Goal: Information Seeking & Learning: Learn about a topic

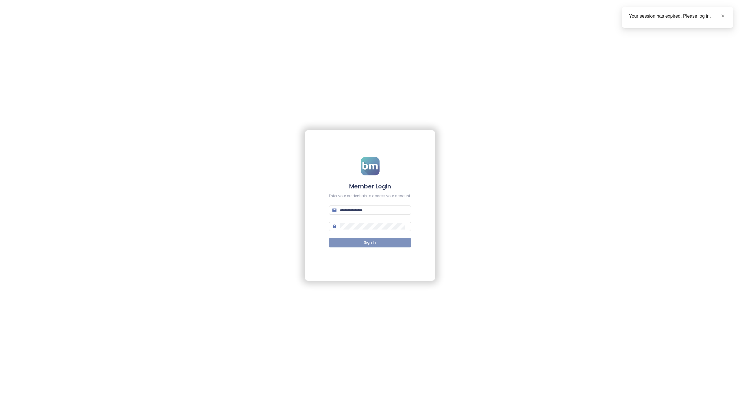
type input "**********"
click at [355, 244] on button "Sign In" at bounding box center [370, 242] width 82 height 9
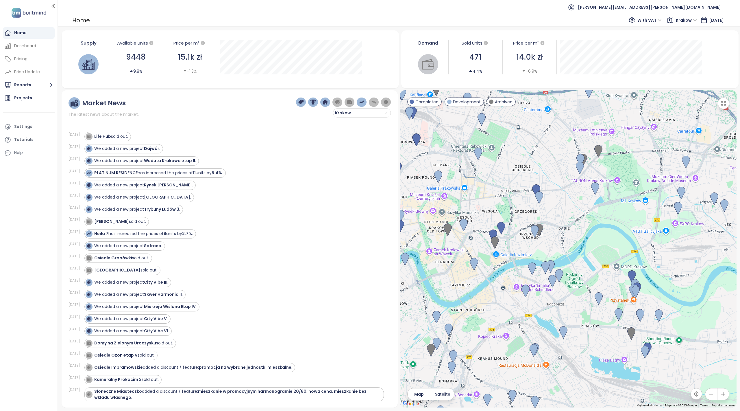
drag, startPoint x: 599, startPoint y: 236, endPoint x: 579, endPoint y: 221, distance: 25.1
click at [579, 221] on div at bounding box center [568, 248] width 337 height 317
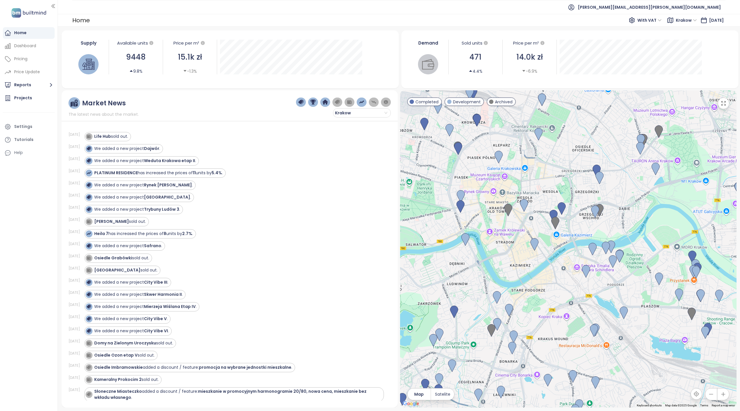
drag, startPoint x: 479, startPoint y: 223, endPoint x: 500, endPoint y: 261, distance: 44.1
click at [500, 261] on div at bounding box center [568, 248] width 337 height 317
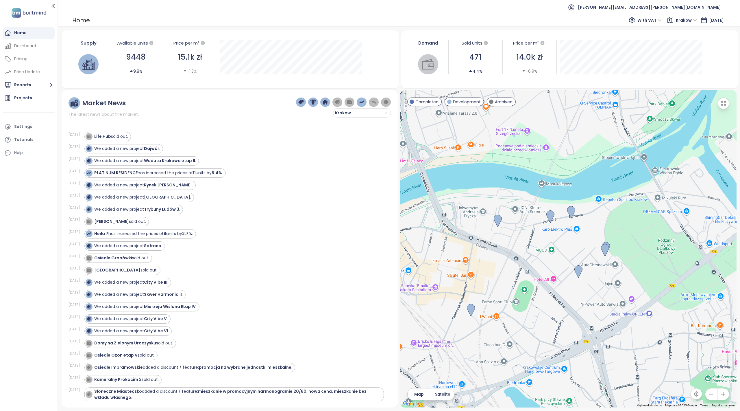
drag, startPoint x: 581, startPoint y: 236, endPoint x: 540, endPoint y: 282, distance: 61.6
click at [540, 282] on div at bounding box center [568, 248] width 337 height 317
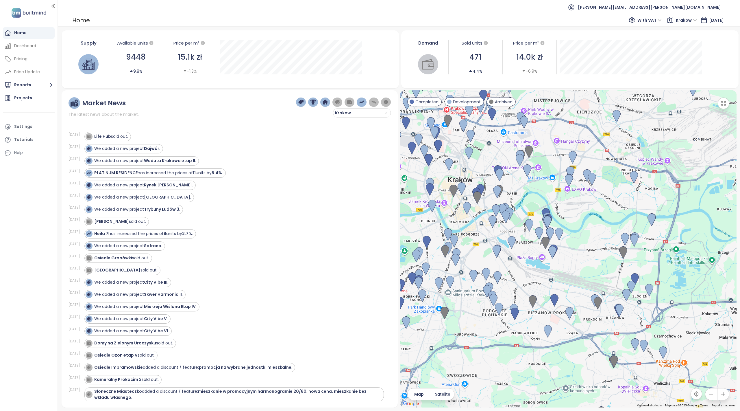
drag, startPoint x: 462, startPoint y: 219, endPoint x: 482, endPoint y: 230, distance: 23.2
click at [482, 230] on div at bounding box center [568, 248] width 337 height 317
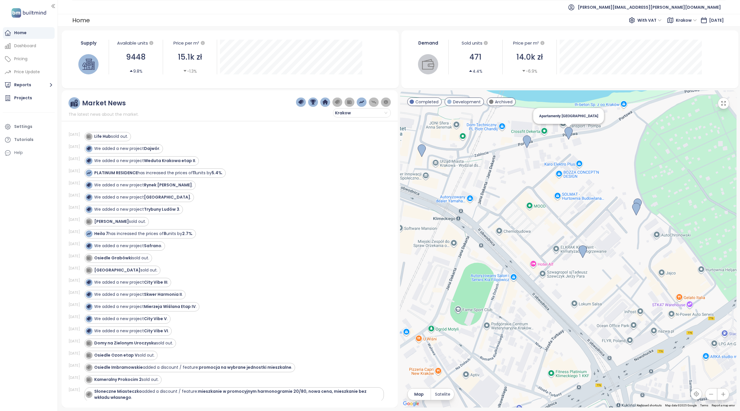
click at [569, 132] on img at bounding box center [569, 133] width 8 height 13
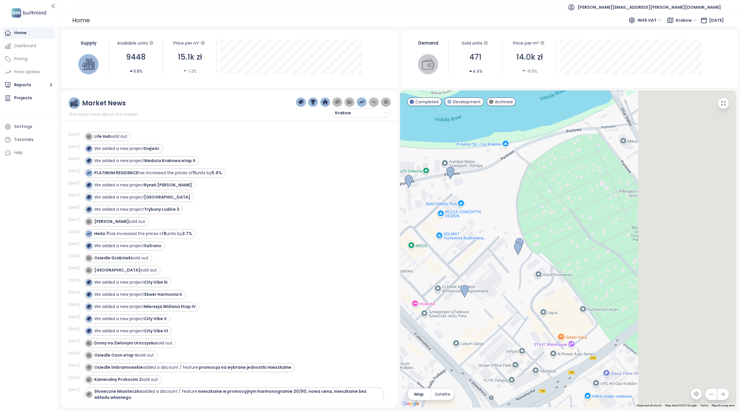
drag, startPoint x: 648, startPoint y: 263, endPoint x: 530, endPoint y: 193, distance: 137.2
click at [530, 193] on div at bounding box center [568, 248] width 337 height 317
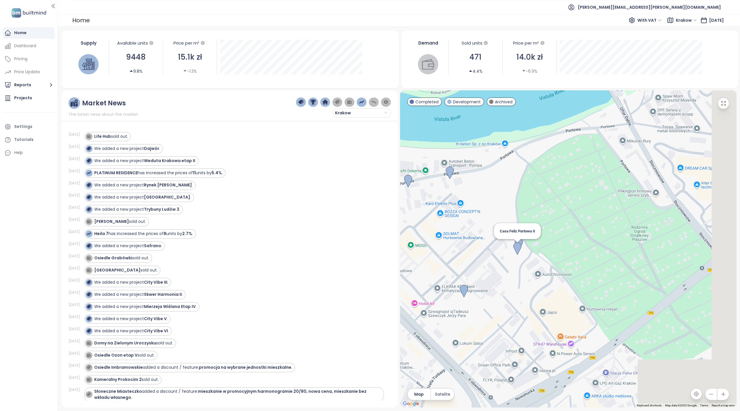
click at [517, 248] on img at bounding box center [518, 248] width 8 height 13
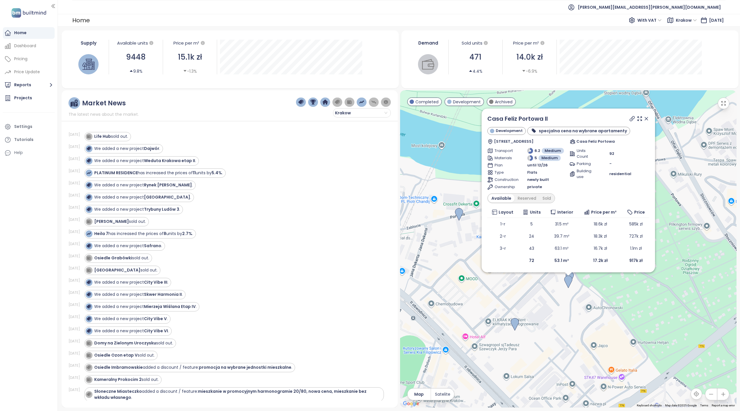
click at [718, 57] on div "Demand Sold units 471 4.4% Price per m² 14.0k zł -6.9% July 1, 2025 Sold Units:…" at bounding box center [570, 57] width 324 height 49
click at [475, 32] on div "Demand Sold units 471 4.4% Price per m² 14.0k zł -6.9% July 1, 2025 Sold Units:…" at bounding box center [570, 59] width 338 height 58
click at [325, 214] on div "We added a new project Trybuny Ludów 3 ." at bounding box center [234, 209] width 300 height 9
click at [316, 206] on div "We added a new project Trybuny Ludów 3 ." at bounding box center [234, 209] width 300 height 9
click at [646, 118] on icon at bounding box center [646, 118] width 3 height 3
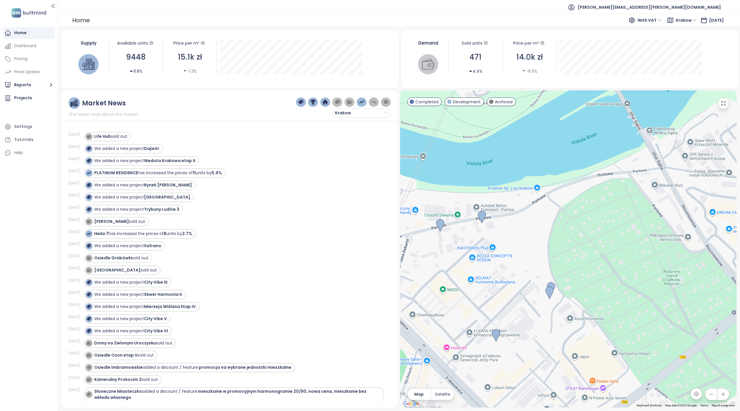
drag, startPoint x: 624, startPoint y: 199, endPoint x: 604, endPoint y: 211, distance: 22.7
click at [604, 212] on div at bounding box center [568, 248] width 337 height 317
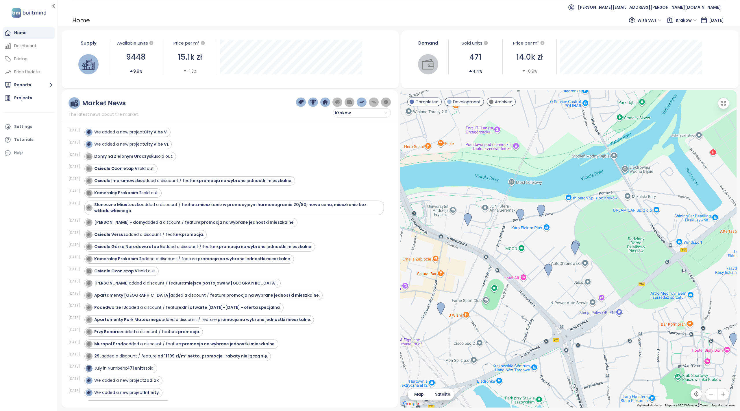
scroll to position [193, 0]
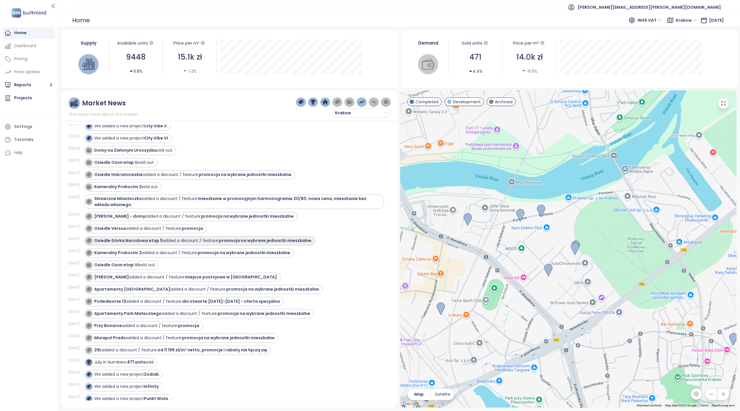
click at [199, 243] on div "Osiedle Górka Narodowa etap 5 added a discount / feature: promocja na wybrane j…" at bounding box center [203, 240] width 218 height 6
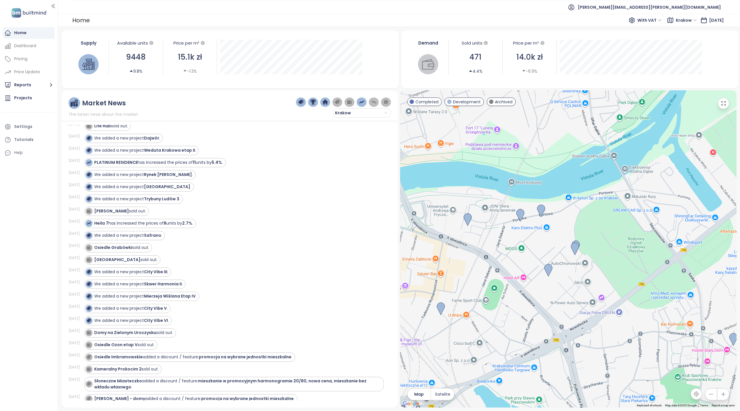
scroll to position [0, 0]
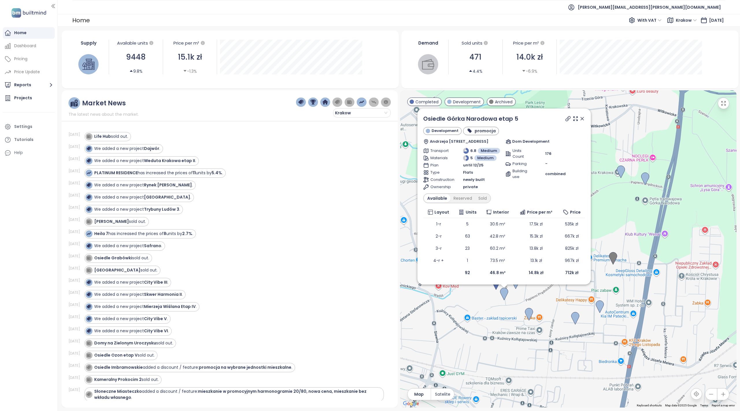
drag, startPoint x: 582, startPoint y: 116, endPoint x: 593, endPoint y: 178, distance: 62.8
click at [582, 116] on icon at bounding box center [582, 119] width 6 height 6
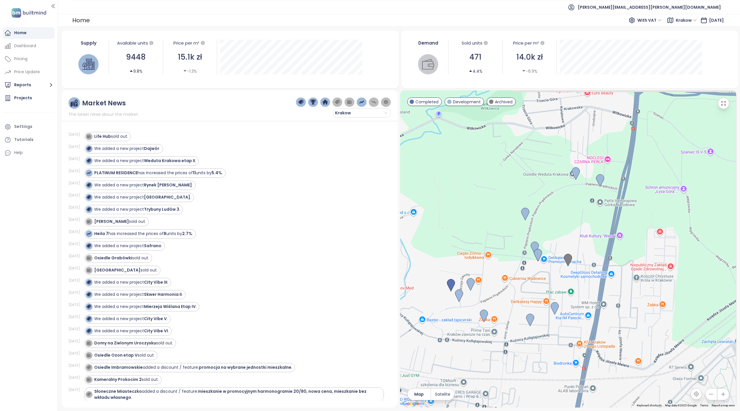
drag, startPoint x: 588, startPoint y: 183, endPoint x: 543, endPoint y: 186, distance: 45.5
click at [543, 186] on div at bounding box center [568, 248] width 337 height 317
click at [577, 173] on img at bounding box center [576, 173] width 8 height 13
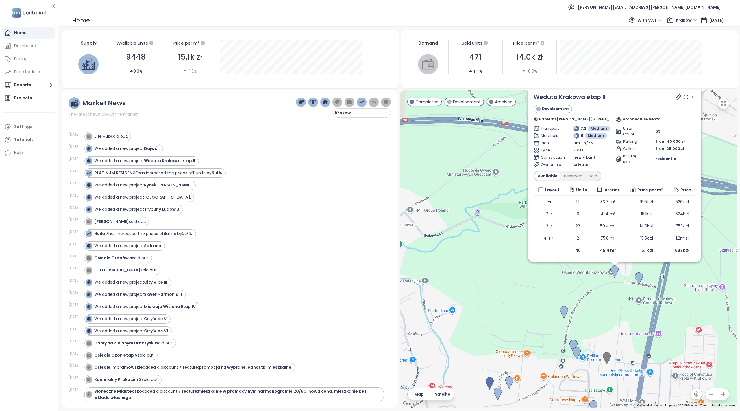
drag, startPoint x: 482, startPoint y: 317, endPoint x: 529, endPoint y: 295, distance: 52.0
click at [529, 295] on div "Weduta Krakowa etap II Development Papierni Prądnickich 48, 31-234 Kraków, Pola…" at bounding box center [568, 248] width 337 height 317
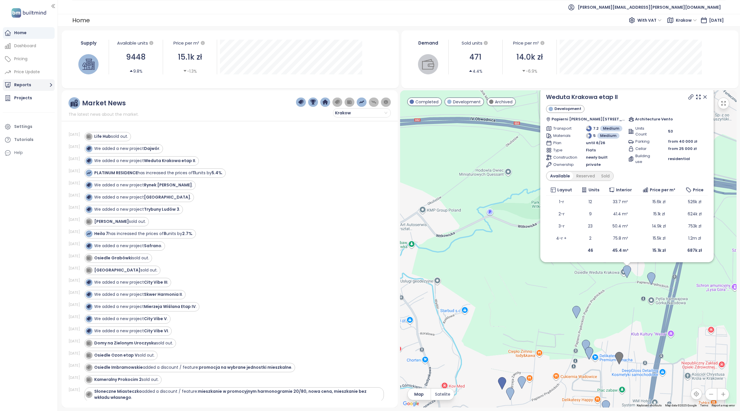
click at [37, 85] on button "Reports" at bounding box center [29, 85] width 52 height 12
click at [29, 134] on div "Górka" at bounding box center [25, 130] width 12 height 7
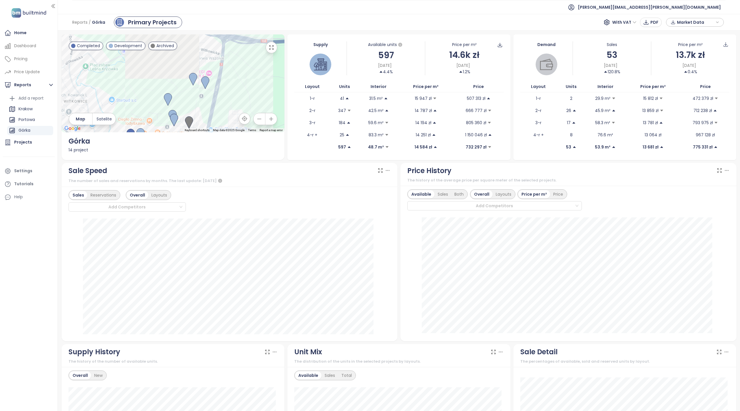
drag, startPoint x: 237, startPoint y: 92, endPoint x: 236, endPoint y: 119, distance: 27.2
click at [236, 119] on div at bounding box center [173, 83] width 223 height 98
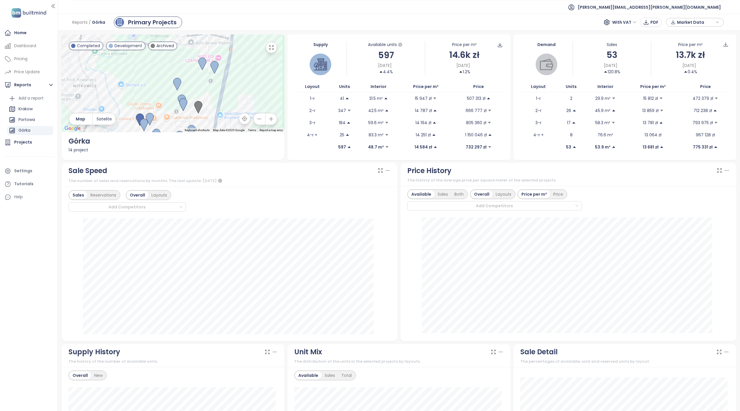
drag, startPoint x: 193, startPoint y: 106, endPoint x: 200, endPoint y: 84, distance: 23.0
click at [200, 84] on div at bounding box center [173, 83] width 223 height 98
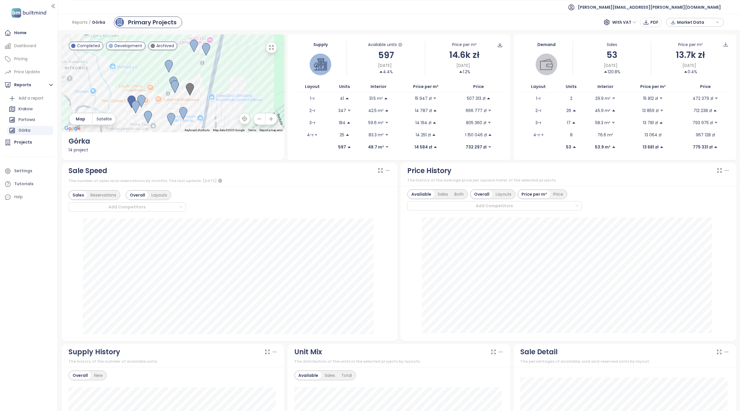
drag, startPoint x: 221, startPoint y: 92, endPoint x: 209, endPoint y: 72, distance: 23.0
click at [211, 71] on div at bounding box center [173, 83] width 223 height 98
click at [170, 76] on img at bounding box center [173, 80] width 8 height 13
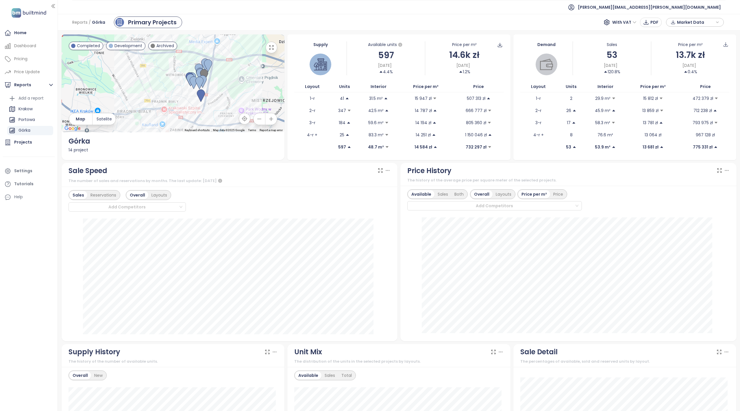
drag, startPoint x: 215, startPoint y: 106, endPoint x: 210, endPoint y: 87, distance: 19.0
click at [211, 87] on div at bounding box center [173, 83] width 223 height 98
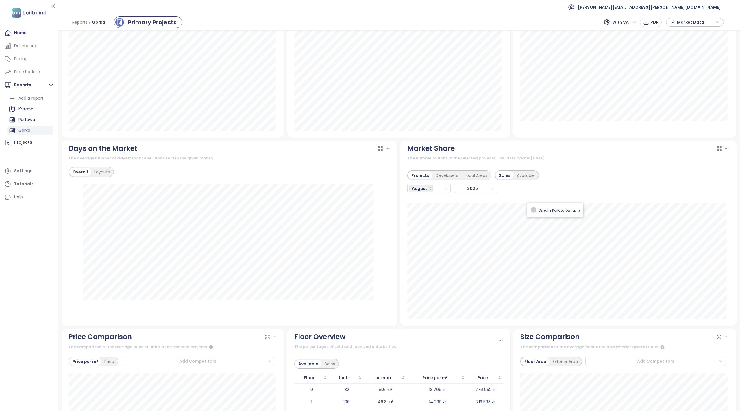
scroll to position [385, 0]
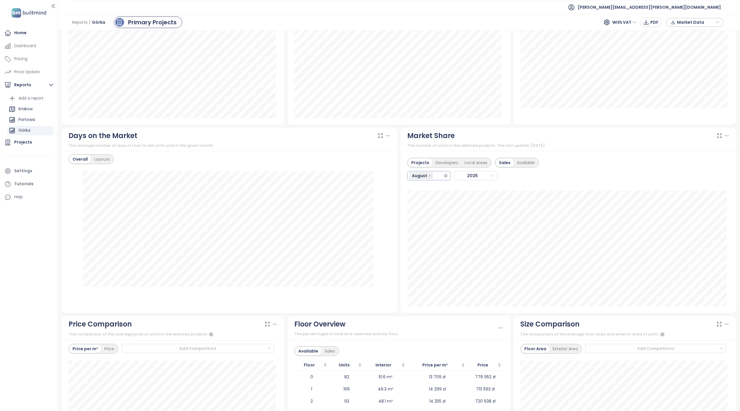
click at [436, 178] on div "August" at bounding box center [426, 175] width 34 height 8
click at [426, 187] on div "January" at bounding box center [426, 188] width 34 height 6
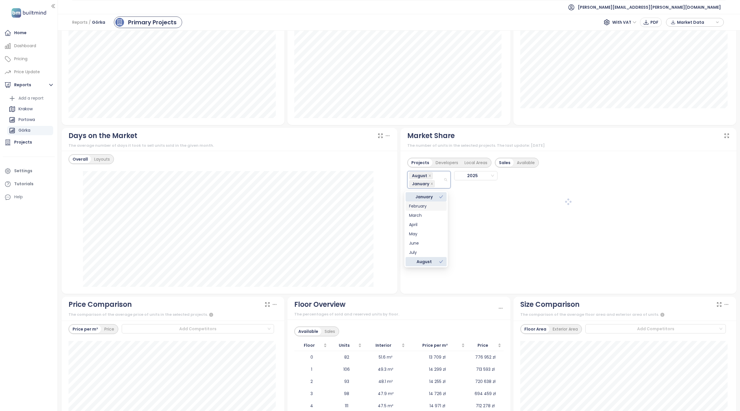
click at [421, 205] on div "February" at bounding box center [426, 206] width 34 height 6
click at [419, 221] on div "March" at bounding box center [426, 223] width 34 height 6
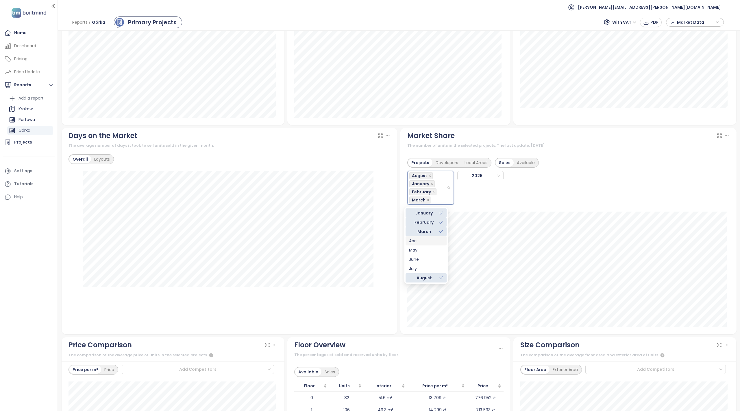
click at [417, 242] on div "April" at bounding box center [426, 240] width 34 height 6
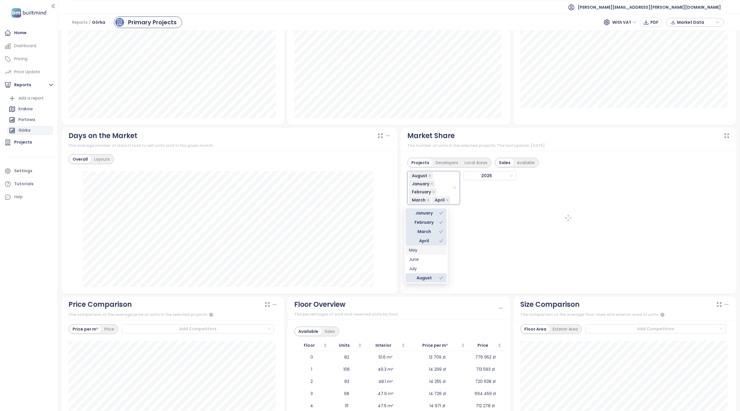
click at [416, 249] on div "May" at bounding box center [426, 250] width 34 height 6
drag, startPoint x: 421, startPoint y: 267, endPoint x: 418, endPoint y: 270, distance: 4.3
click at [420, 268] on div "June" at bounding box center [426, 267] width 34 height 6
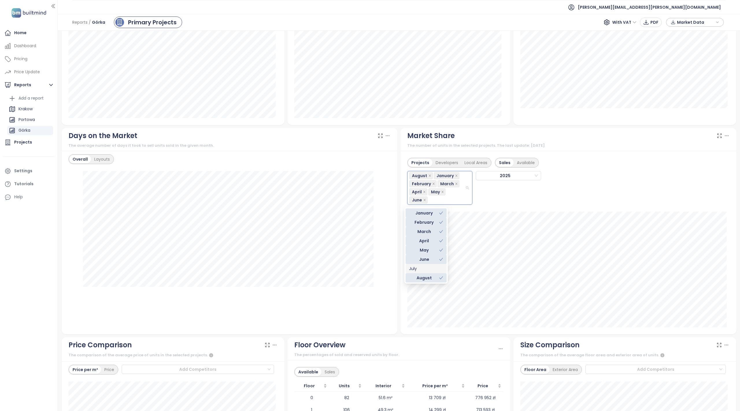
click at [417, 269] on div "July" at bounding box center [426, 268] width 34 height 6
click at [466, 178] on div "August January February March April May June July" at bounding box center [440, 187] width 62 height 32
click at [400, 234] on div "Projects Developers Local Areas Sales Available August, January, February, Marc…" at bounding box center [568, 242] width 336 height 183
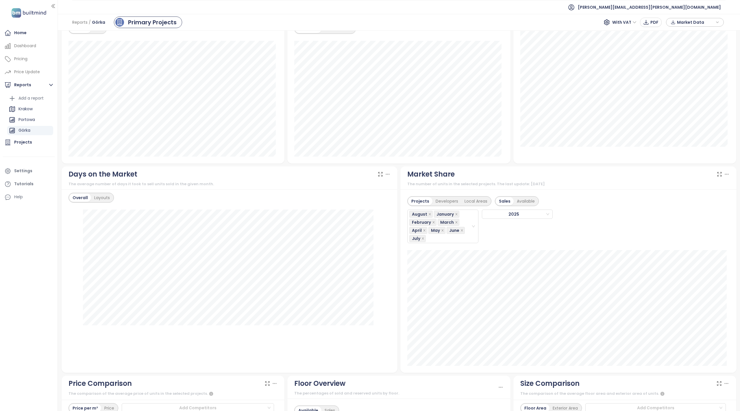
scroll to position [347, 0]
click at [400, 262] on div "Projects Developers Local Areas Sales Available August January February March A…" at bounding box center [568, 279] width 336 height 183
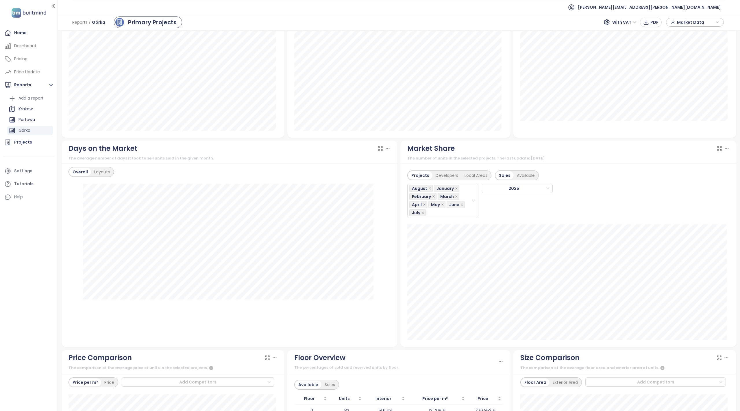
scroll to position [385, 0]
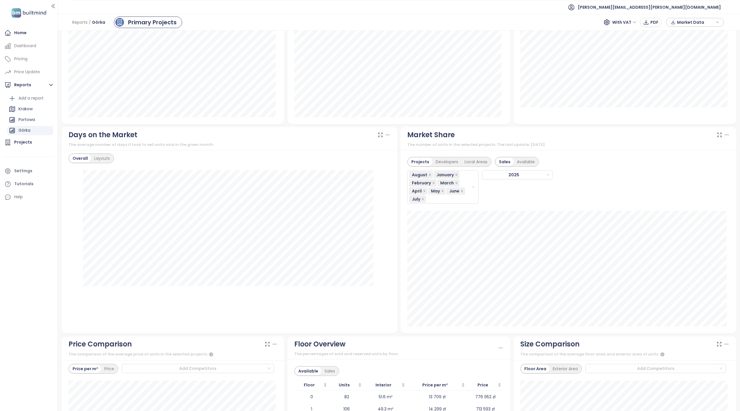
click at [396, 270] on div "Days on the Market The average number of days it took to sell units sold in the…" at bounding box center [229, 230] width 339 height 206
click at [400, 249] on div "Projects Developers Local Areas Sales Available August January February March A…" at bounding box center [568, 241] width 336 height 183
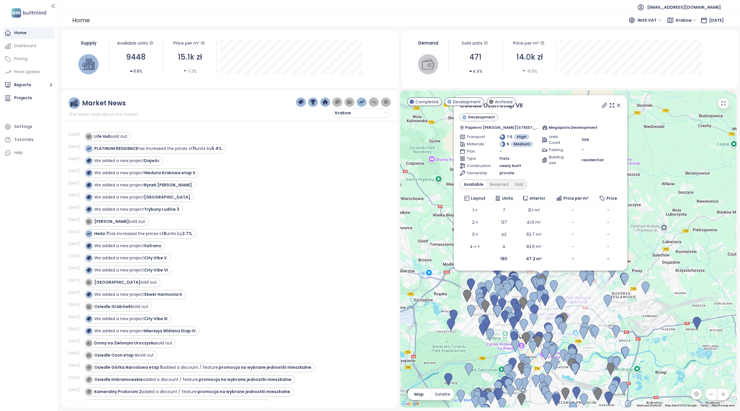
click at [619, 107] on icon at bounding box center [619, 105] width 6 height 6
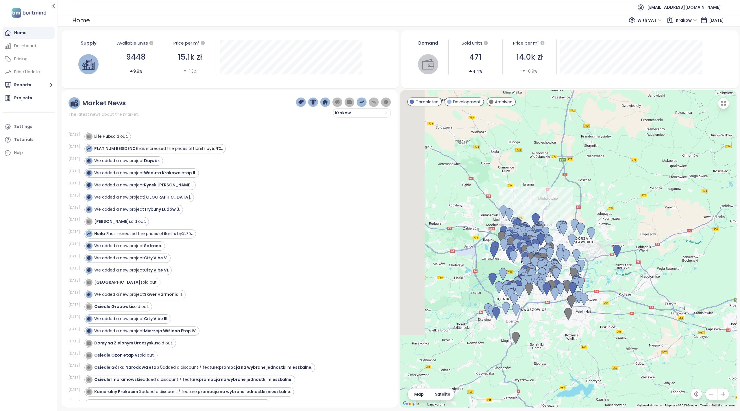
drag, startPoint x: 526, startPoint y: 211, endPoint x: 560, endPoint y: 191, distance: 39.1
click at [560, 191] on div at bounding box center [568, 248] width 337 height 317
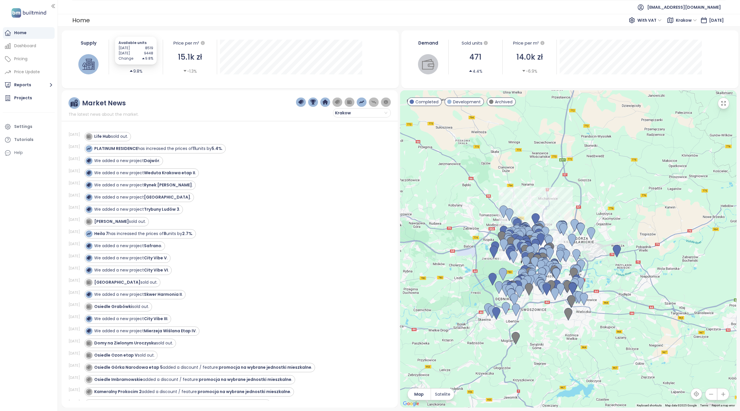
click at [131, 71] on icon "caret-up" at bounding box center [131, 71] width 3 height 2
click at [385, 61] on div "Supply Available units 9448 9.8% Price per m² 15.1k zł -1.3% August 2025 Availa…" at bounding box center [231, 57] width 324 height 49
click at [540, 42] on icon "button" at bounding box center [542, 42] width 5 height 5
click at [530, 71] on div "-6.9%" at bounding box center [530, 71] width 16 height 6
click at [36, 58] on div "Pricing" at bounding box center [29, 59] width 52 height 12
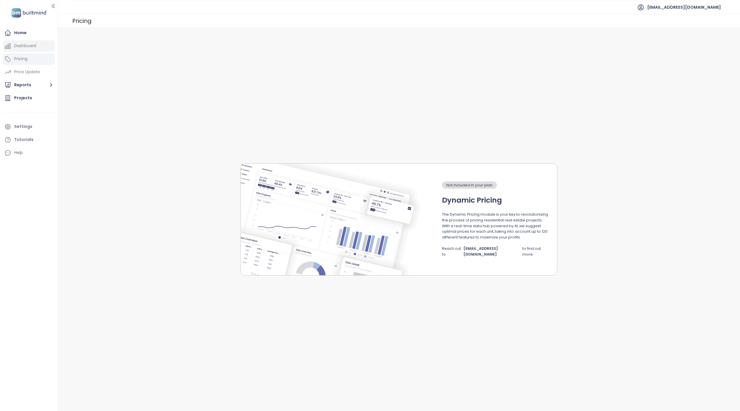
click at [25, 43] on div "Dashboard" at bounding box center [25, 45] width 22 height 7
click at [21, 29] on div "Home" at bounding box center [20, 32] width 12 height 7
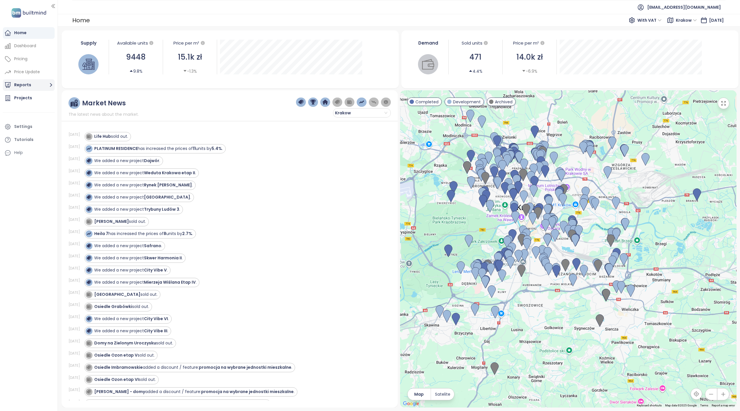
click at [29, 84] on button "Reports" at bounding box center [29, 85] width 52 height 12
click at [32, 130] on div "Górka" at bounding box center [30, 130] width 46 height 9
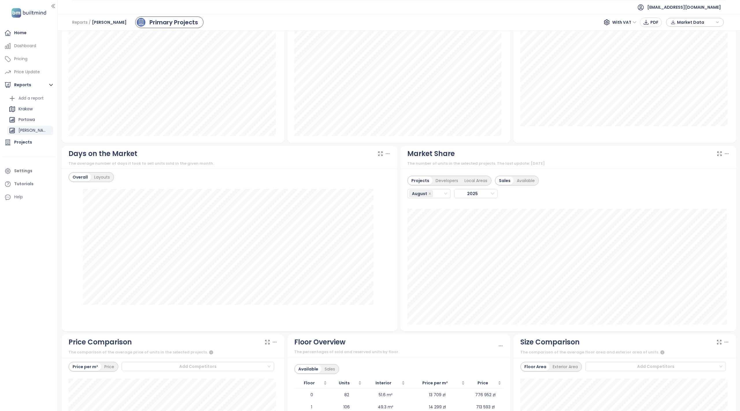
scroll to position [385, 0]
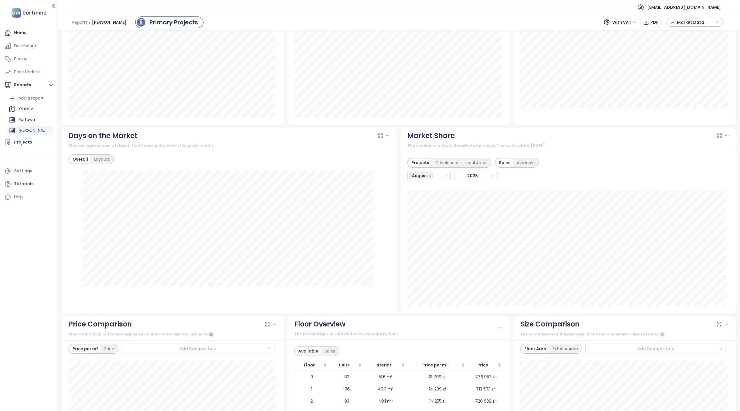
click at [399, 197] on div "Market Share The number of units in the selected projects. The last update: Aug…" at bounding box center [568, 220] width 339 height 185
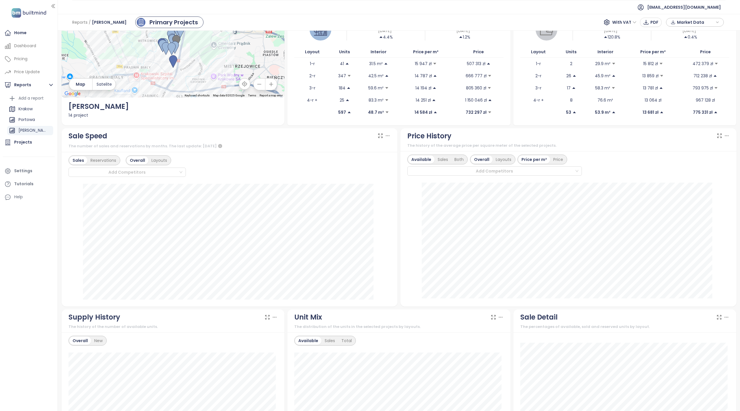
scroll to position [0, 0]
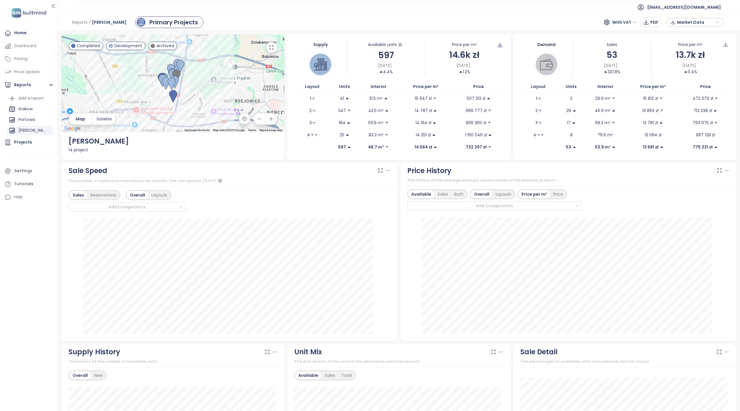
click at [512, 153] on div "Demand Sales 53 Jul 2025 120.8% Price per m² 13.7k zł Jul 2025 0.4% Layout Unit…" at bounding box center [625, 96] width 226 height 125
click at [346, 99] on icon "caret-up" at bounding box center [347, 98] width 3 height 2
click at [478, 98] on p "507 313 zł" at bounding box center [476, 98] width 19 height 6
click at [471, 110] on p "666 777 zł" at bounding box center [476, 110] width 21 height 6
click at [474, 121] on p "805 360 zł" at bounding box center [476, 122] width 20 height 6
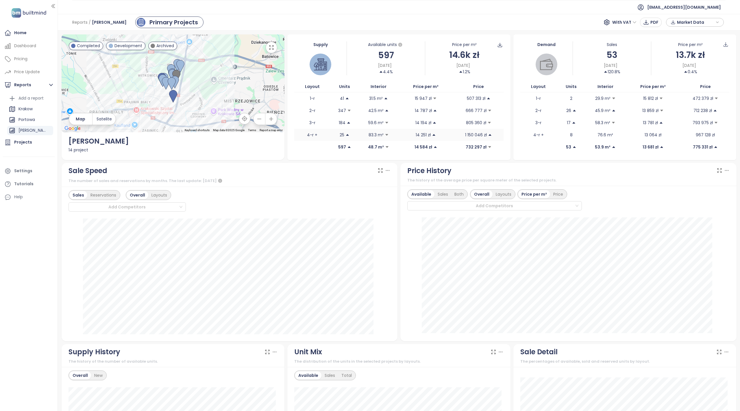
click at [474, 133] on p "1 150 046 zł" at bounding box center [476, 135] width 22 height 6
click at [472, 143] on td "732 297 zł" at bounding box center [479, 147] width 50 height 12
click at [471, 147] on p "732 297 zł" at bounding box center [476, 147] width 21 height 6
click at [348, 147] on icon "caret-up" at bounding box center [349, 147] width 3 height 2
click at [415, 98] on p "15 947 zł" at bounding box center [423, 98] width 17 height 6
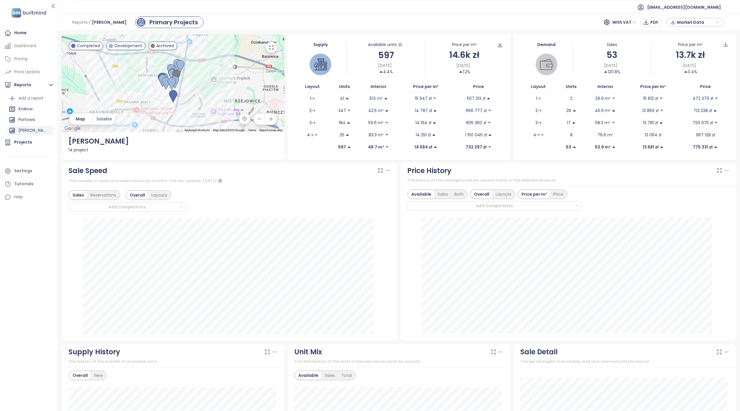
click at [512, 111] on div "Demand Sales 53 Jul 2025 120.8% Price per m² 13.7k zł Jul 2025 0.4% Layout Unit…" at bounding box center [625, 96] width 226 height 125
click at [508, 106] on div "Supply Available units 597 Aug 17, 2025 4.4% Price per m² 14.6k zł Aug 17, 2025…" at bounding box center [399, 96] width 226 height 125
click at [508, 128] on div "Supply Available units 597 Aug 17, 2025 4.4% Price per m² 14.6k zł Aug 17, 2025…" at bounding box center [399, 96] width 226 height 125
click at [15, 29] on div "Home" at bounding box center [20, 32] width 12 height 7
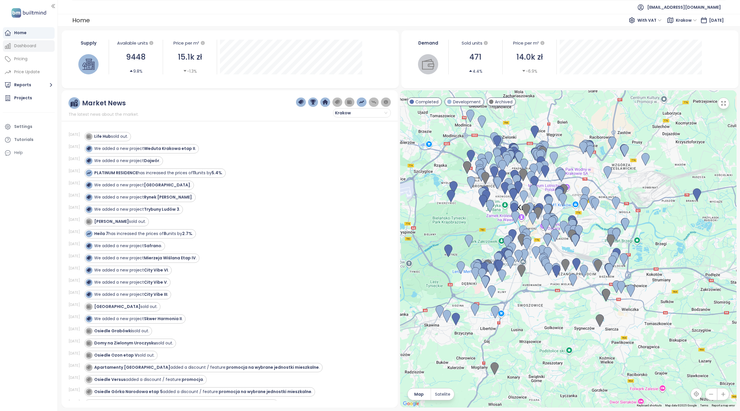
click at [32, 43] on div "Dashboard" at bounding box center [25, 45] width 22 height 7
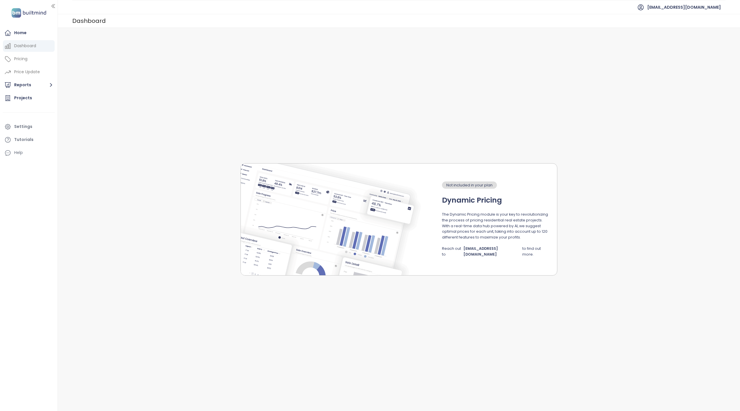
click at [28, 43] on div "Dashboard" at bounding box center [25, 45] width 22 height 7
click at [32, 35] on div "Home" at bounding box center [29, 33] width 52 height 12
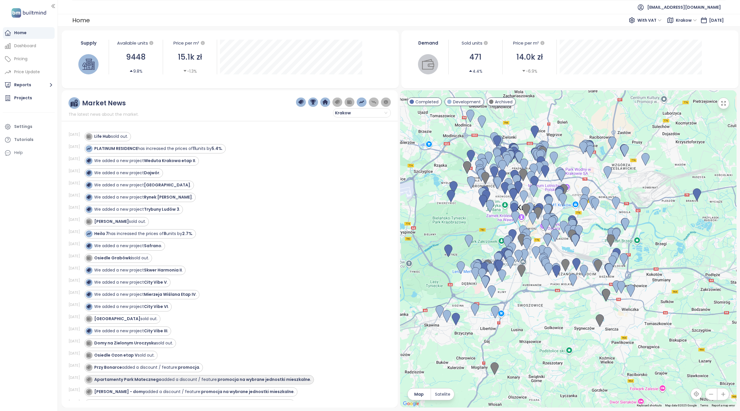
click at [245, 382] on strong "promocja na wybrane jednostki mieszkalne" at bounding box center [264, 379] width 93 height 6
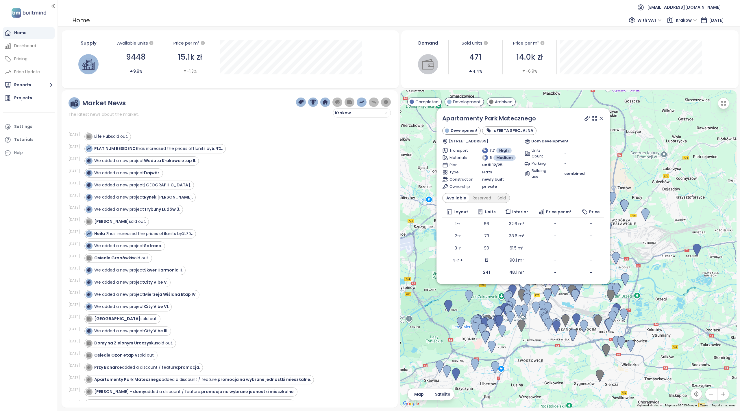
scroll to position [193, 0]
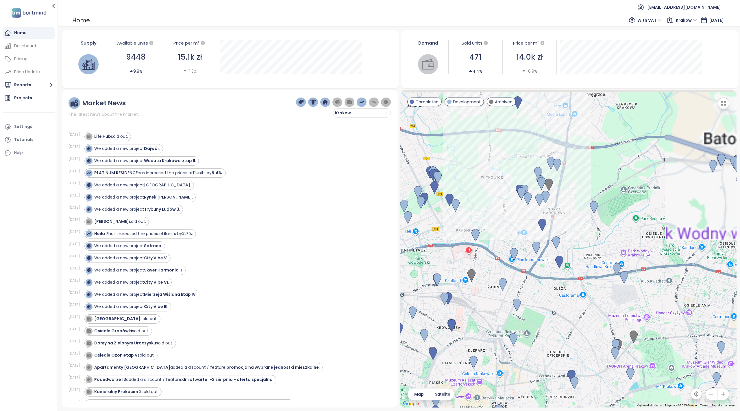
drag, startPoint x: 526, startPoint y: 152, endPoint x: 569, endPoint y: 231, distance: 89.8
click at [590, 257] on div at bounding box center [568, 248] width 337 height 317
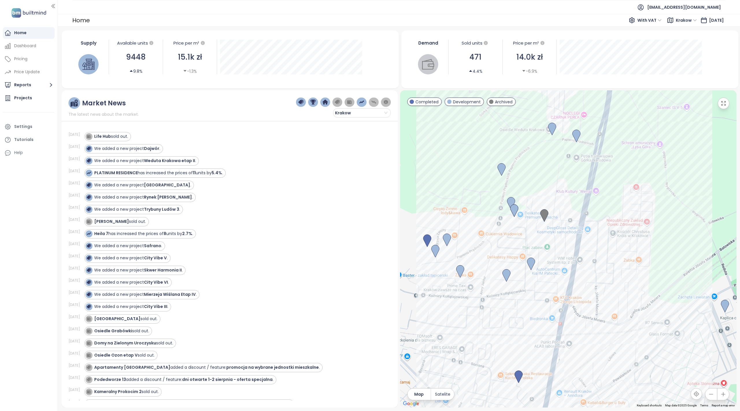
drag, startPoint x: 678, startPoint y: 180, endPoint x: 708, endPoint y: 169, distance: 32.2
click at [708, 169] on div at bounding box center [568, 248] width 337 height 317
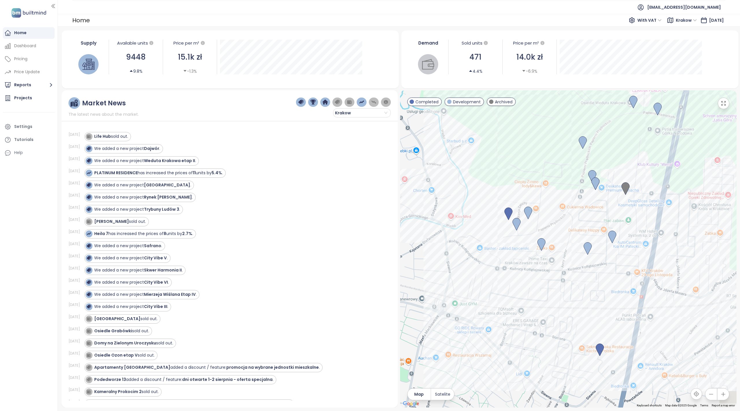
drag, startPoint x: 592, startPoint y: 205, endPoint x: 555, endPoint y: 223, distance: 41.3
click at [555, 223] on div at bounding box center [568, 248] width 337 height 317
click at [593, 176] on img at bounding box center [592, 176] width 8 height 13
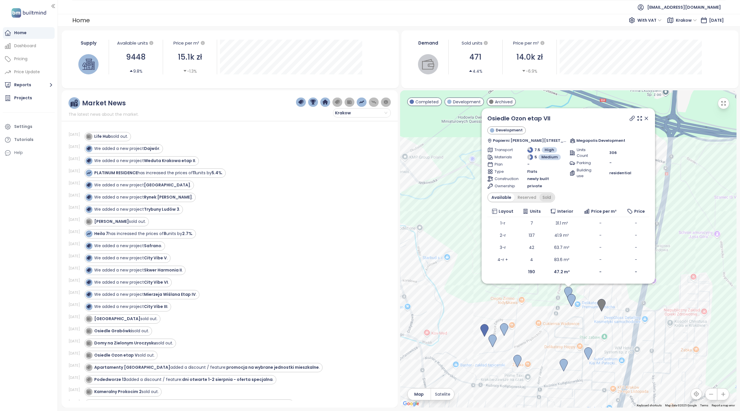
click at [547, 197] on div "Sold" at bounding box center [547, 197] width 15 height 8
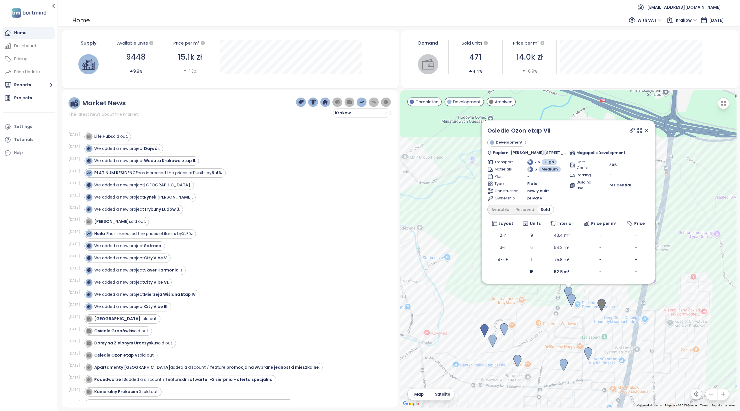
click at [499, 197] on span "Ownership" at bounding box center [505, 198] width 20 height 6
click at [503, 208] on div "Available" at bounding box center [500, 209] width 24 height 8
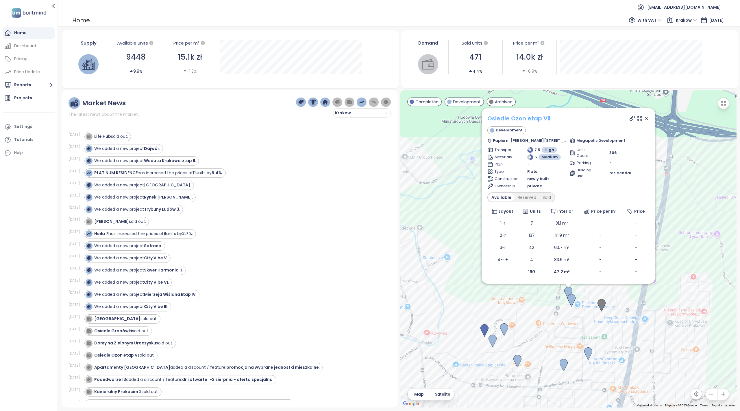
click at [540, 116] on link "Osiedle Ozon etap VII" at bounding box center [519, 118] width 63 height 8
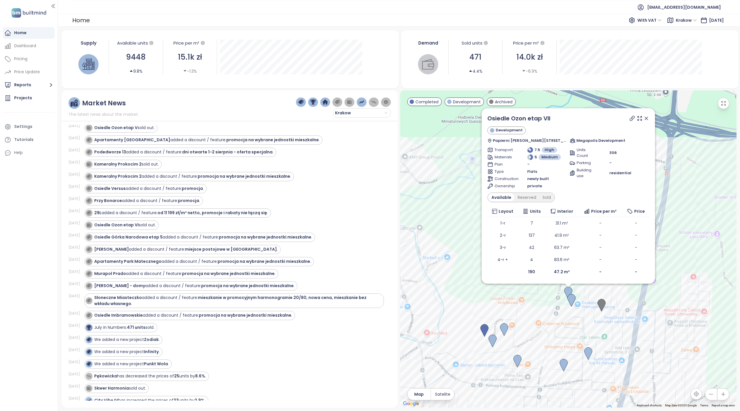
scroll to position [231, 0]
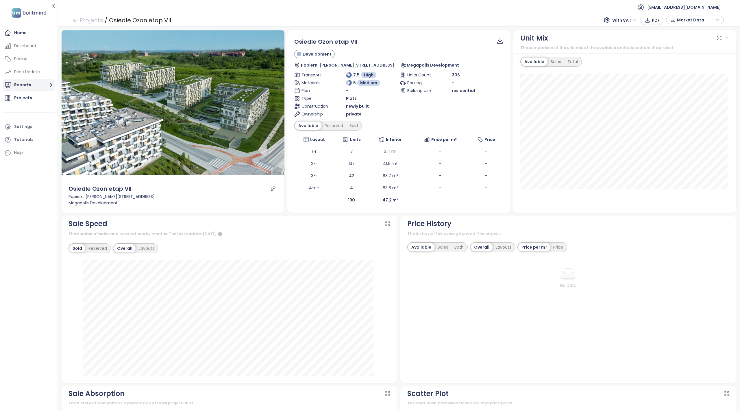
click at [25, 86] on button "Reports" at bounding box center [29, 85] width 52 height 12
click at [32, 120] on div "Portowa" at bounding box center [27, 119] width 16 height 7
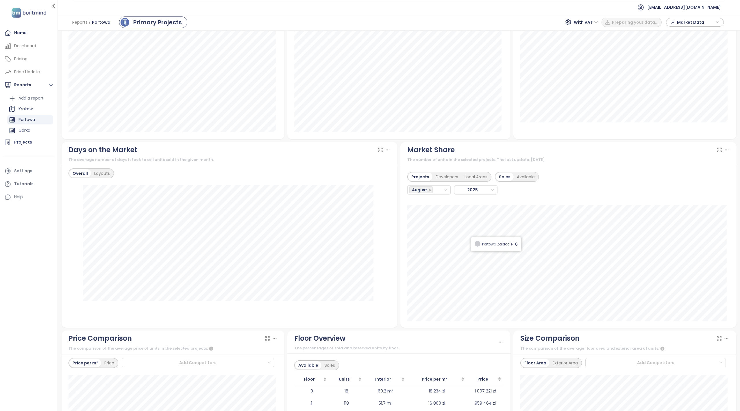
scroll to position [347, 0]
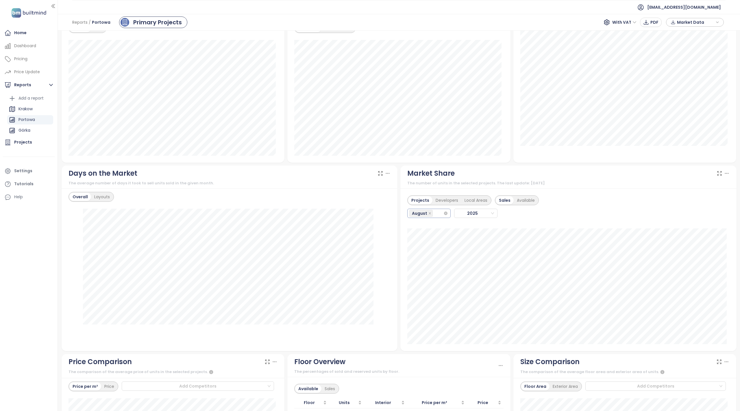
click at [436, 214] on div "August" at bounding box center [426, 213] width 34 height 8
click at [421, 274] on div "July" at bounding box center [426, 272] width 34 height 6
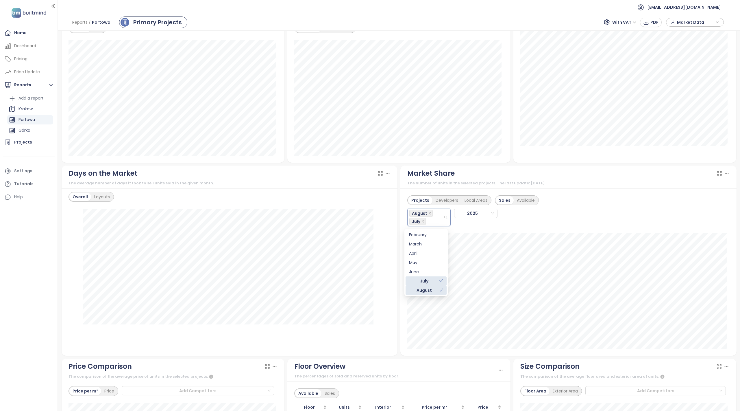
click at [404, 327] on div "Projects Developers Local Areas Sales Available August July 2025 Portowa Zabłoc…" at bounding box center [568, 271] width 336 height 167
click at [399, 275] on div "Market Share The number of units in the selected projects. The last update: Aug…" at bounding box center [568, 260] width 339 height 190
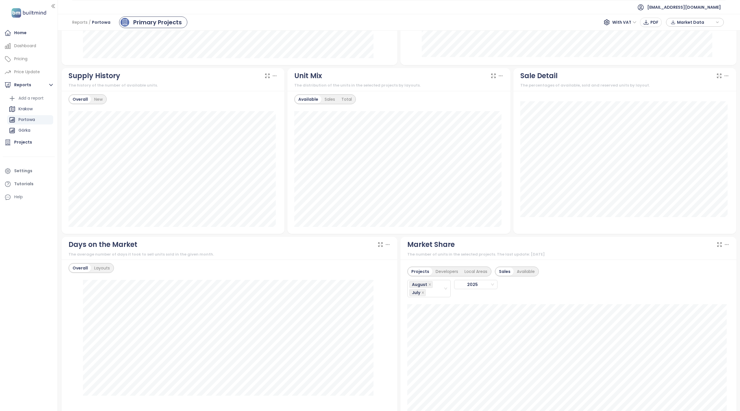
scroll to position [270, 0]
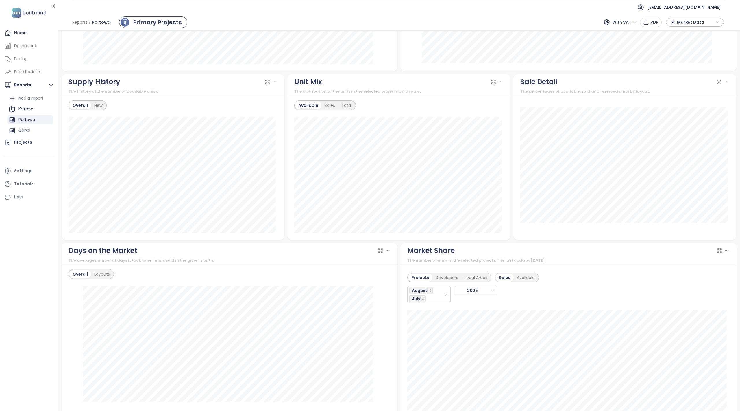
click at [399, 294] on div "Market Share The number of units in the selected projects. The last update: Aug…" at bounding box center [568, 338] width 339 height 190
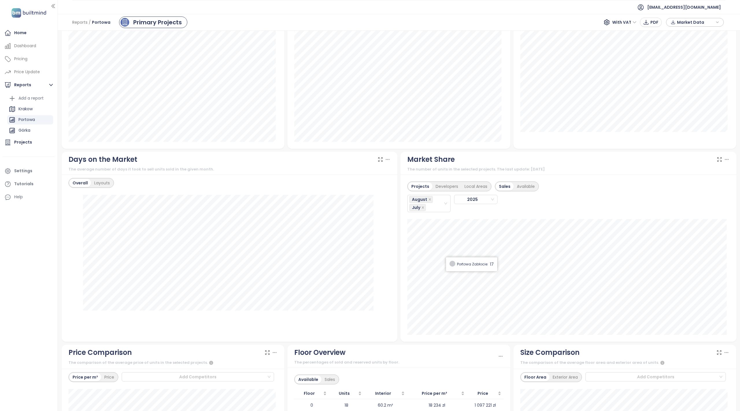
scroll to position [347, 0]
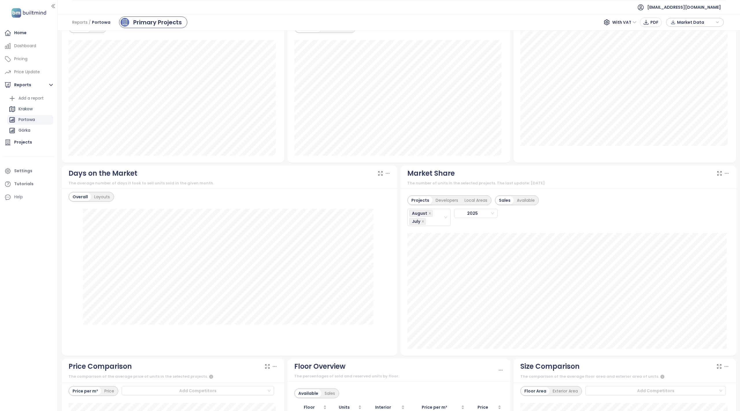
click at [399, 250] on div "Market Share The number of units in the selected projects. The last update: Aug…" at bounding box center [568, 260] width 339 height 190
drag, startPoint x: 438, startPoint y: 217, endPoint x: 435, endPoint y: 219, distance: 3.2
click at [438, 218] on div "August July" at bounding box center [426, 217] width 34 height 16
drag, startPoint x: 426, startPoint y: 234, endPoint x: 422, endPoint y: 241, distance: 7.4
click at [426, 235] on div "February" at bounding box center [426, 234] width 34 height 6
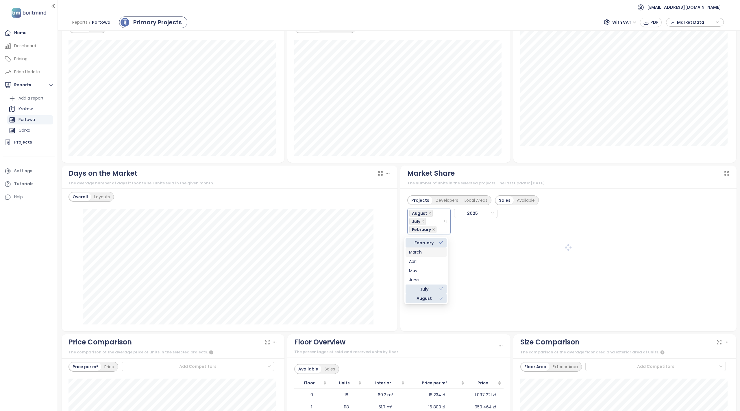
drag, startPoint x: 420, startPoint y: 251, endPoint x: 418, endPoint y: 256, distance: 5.7
click at [420, 251] on div "March" at bounding box center [426, 252] width 34 height 6
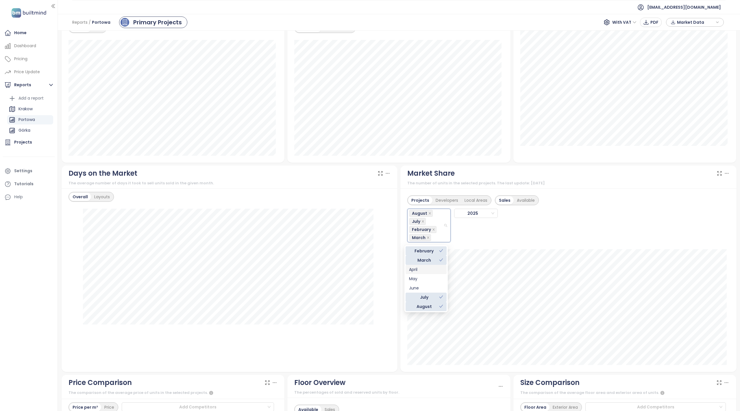
drag, startPoint x: 418, startPoint y: 269, endPoint x: 418, endPoint y: 275, distance: 6.1
click at [418, 269] on div "April" at bounding box center [426, 269] width 34 height 6
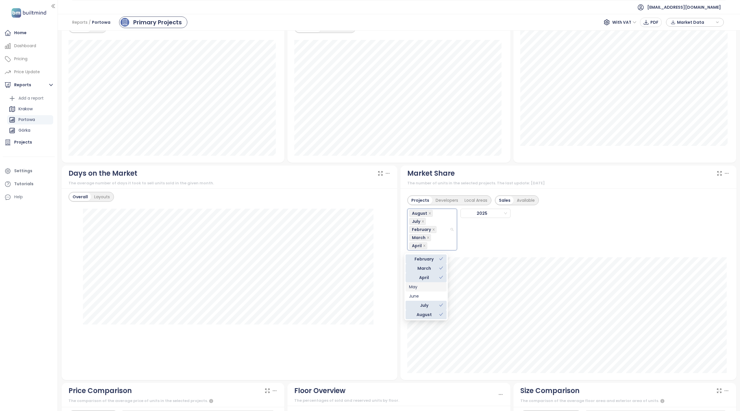
drag, startPoint x: 418, startPoint y: 287, endPoint x: 419, endPoint y: 296, distance: 8.8
click at [418, 288] on div "May" at bounding box center [426, 286] width 34 height 6
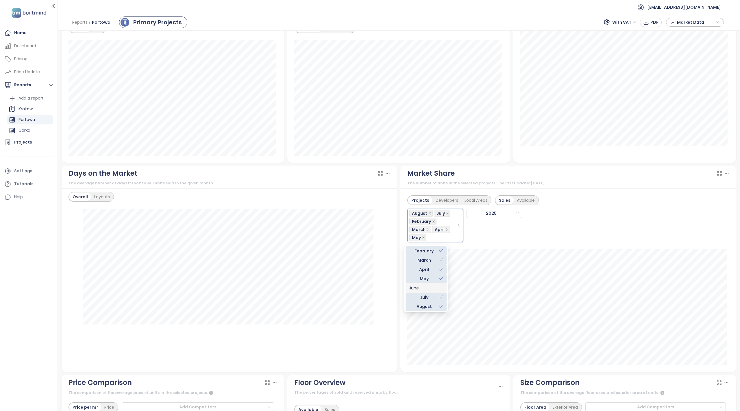
click at [418, 287] on div "June" at bounding box center [426, 288] width 34 height 6
click at [665, 228] on div "Projects Developers Local Areas Sales Available August July February March Apri…" at bounding box center [568, 217] width 322 height 50
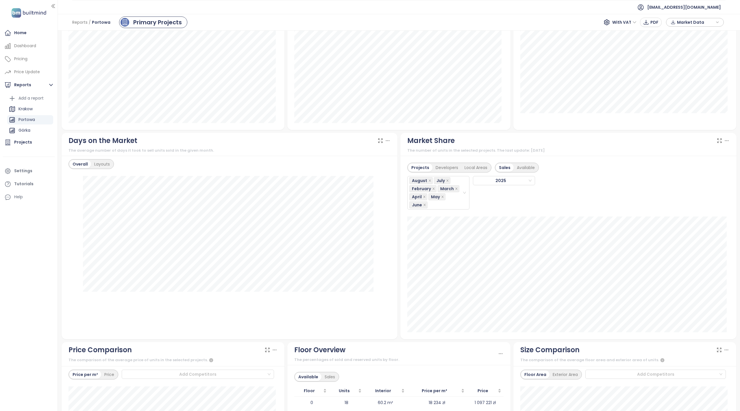
scroll to position [424, 0]
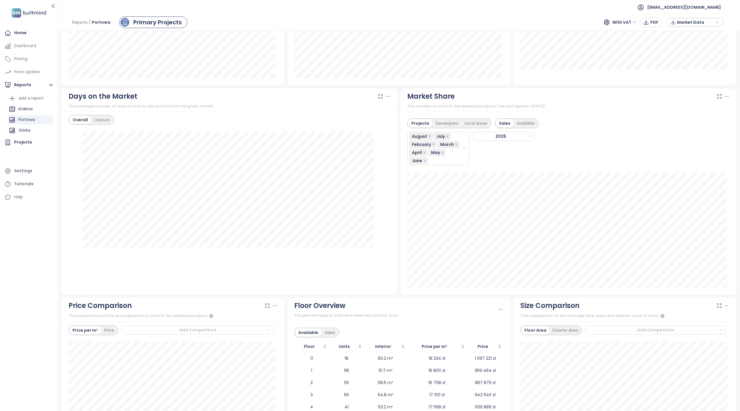
click at [400, 286] on div "Projects Developers Local Areas Sales Available August July February March Apri…" at bounding box center [568, 202] width 336 height 183
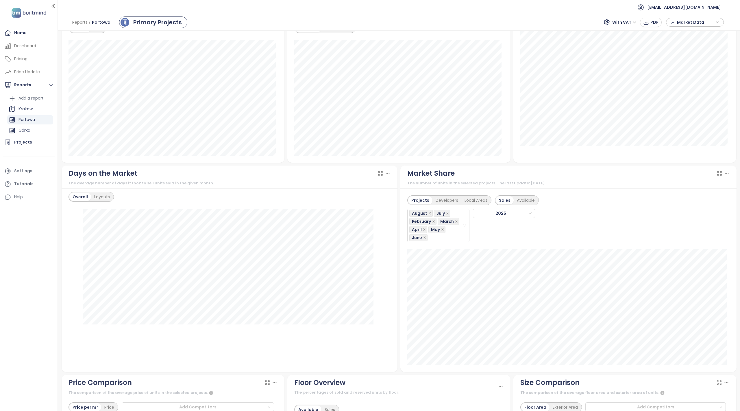
click at [679, 177] on div "Market Share" at bounding box center [568, 173] width 322 height 11
